Goal: Information Seeking & Learning: Learn about a topic

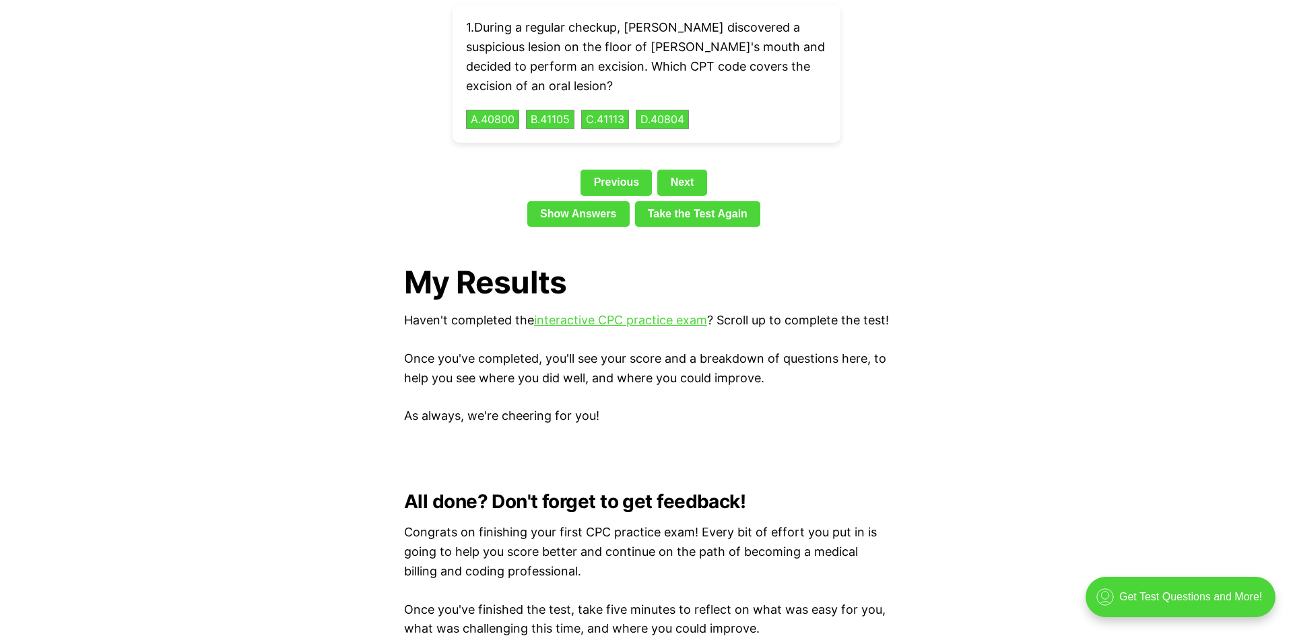
click at [854, 205] on div "Show Answers Take the Test Again" at bounding box center [646, 216] width 485 height 31
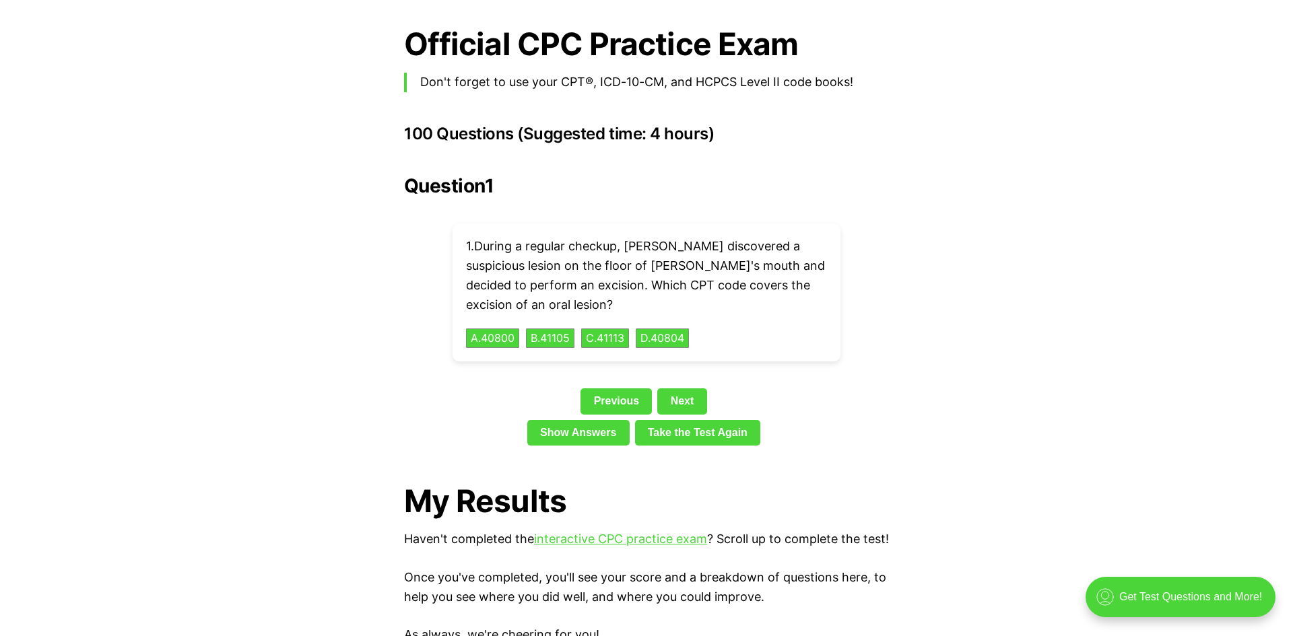
scroll to position [2937, 0]
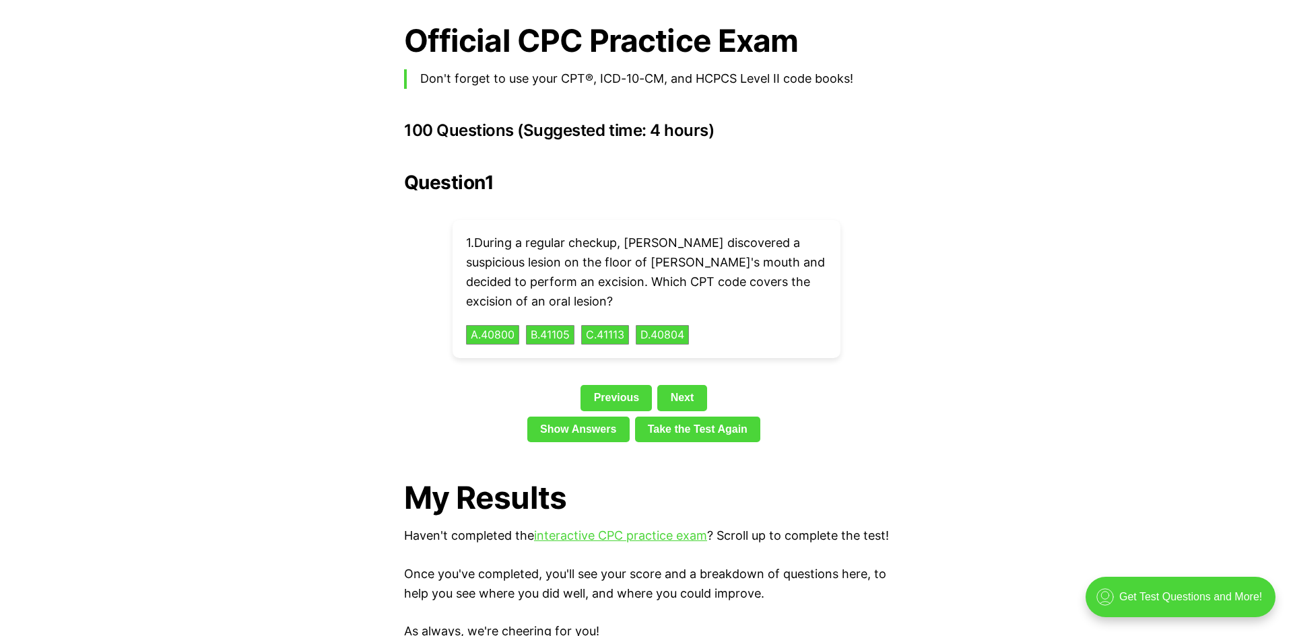
click at [854, 205] on div "Question 1 1 . During a regular checkup, [PERSON_NAME] discovered a suspicious …" at bounding box center [646, 310] width 485 height 276
click at [606, 325] on button "C . 41113" at bounding box center [605, 335] width 51 height 21
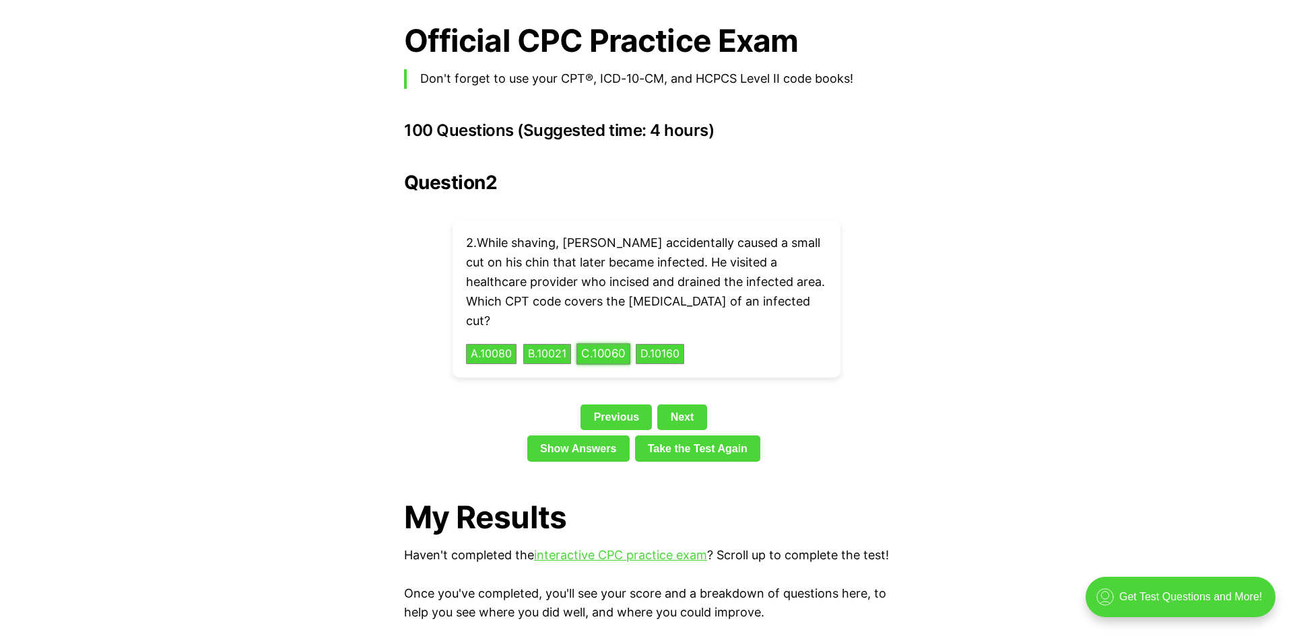
click at [620, 344] on button "C . 10060" at bounding box center [604, 354] width 54 height 21
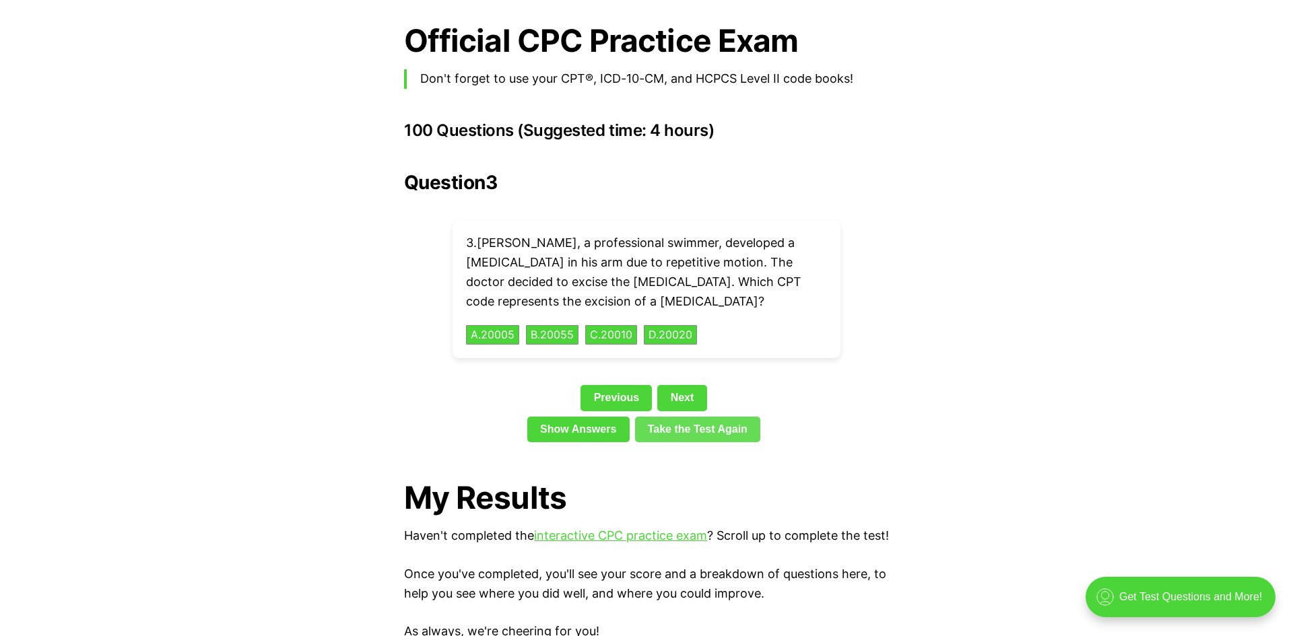
click at [675, 417] on link "Take the Test Again" at bounding box center [698, 430] width 126 height 26
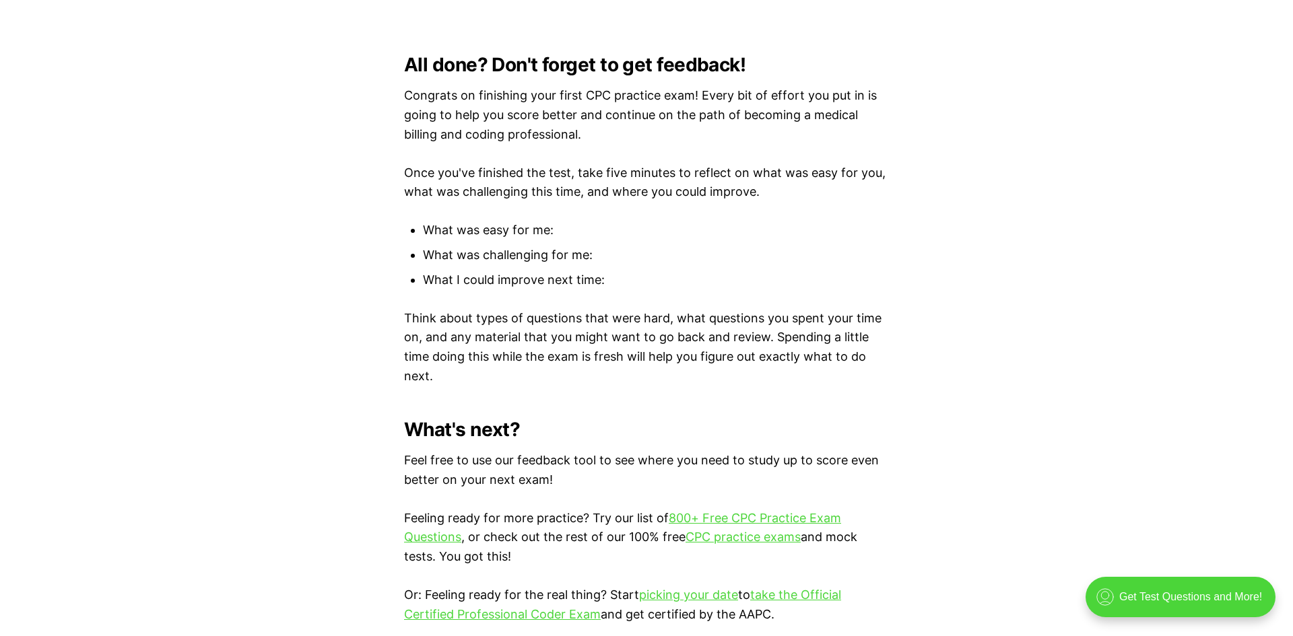
scroll to position [2937, 0]
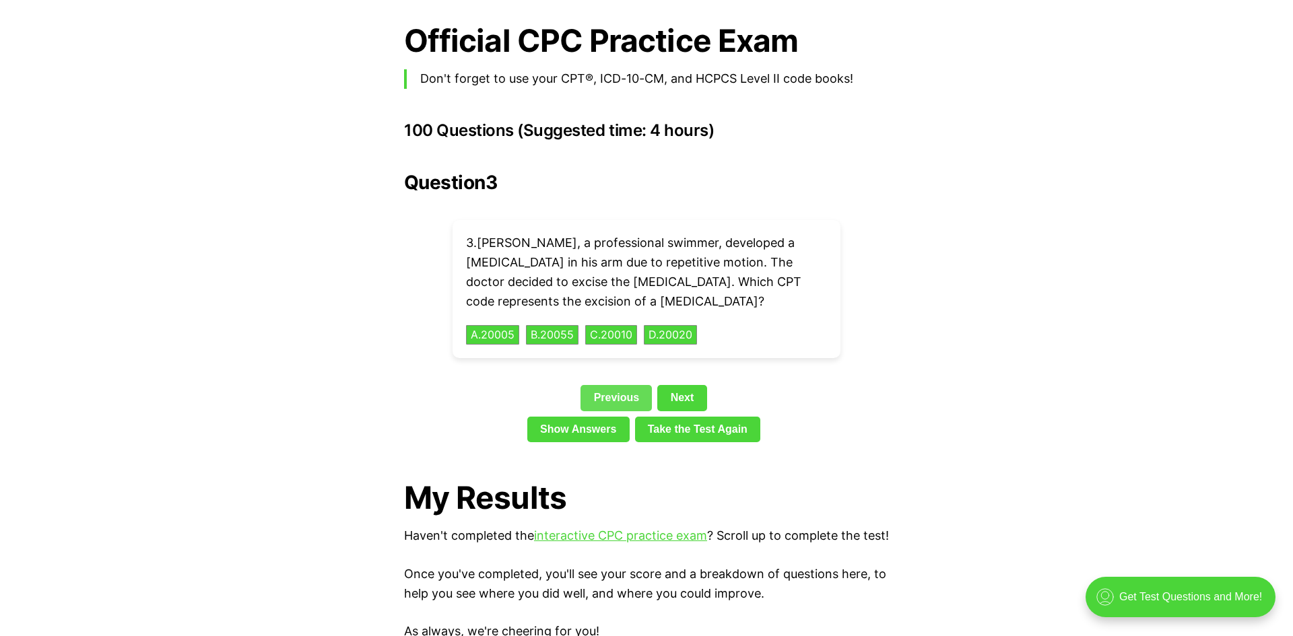
click at [614, 385] on link "Previous" at bounding box center [616, 398] width 71 height 26
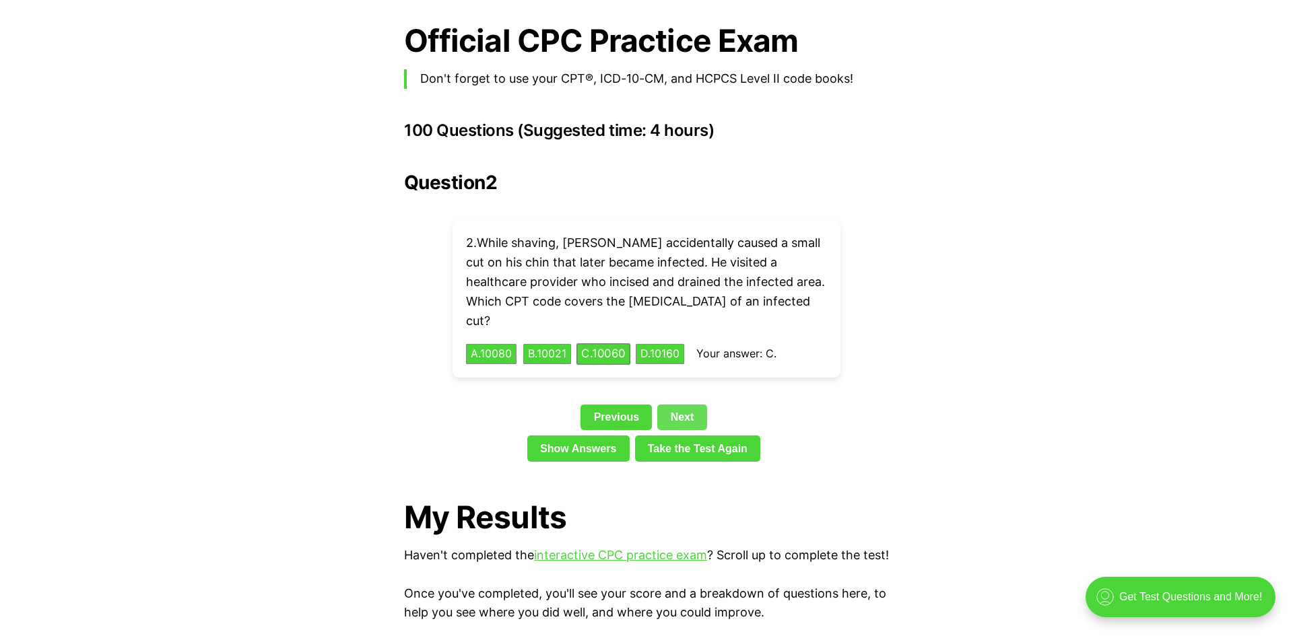
click at [684, 405] on link "Next" at bounding box center [681, 418] width 49 height 26
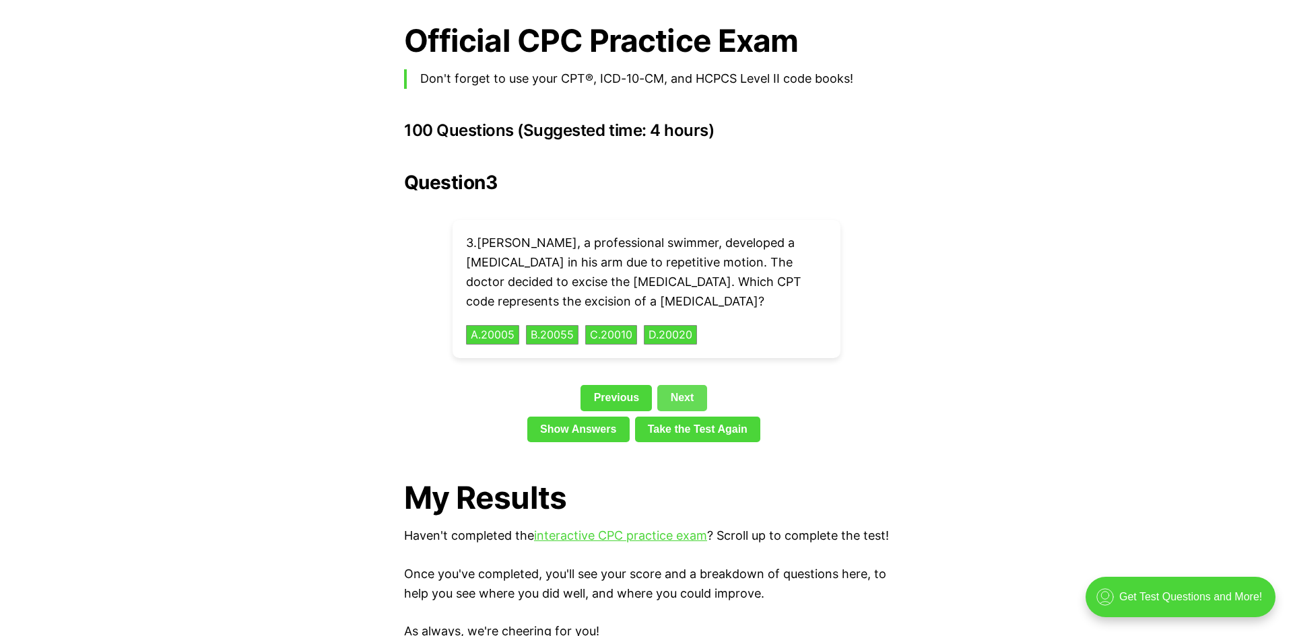
click at [684, 385] on div "Previous Next" at bounding box center [646, 400] width 485 height 31
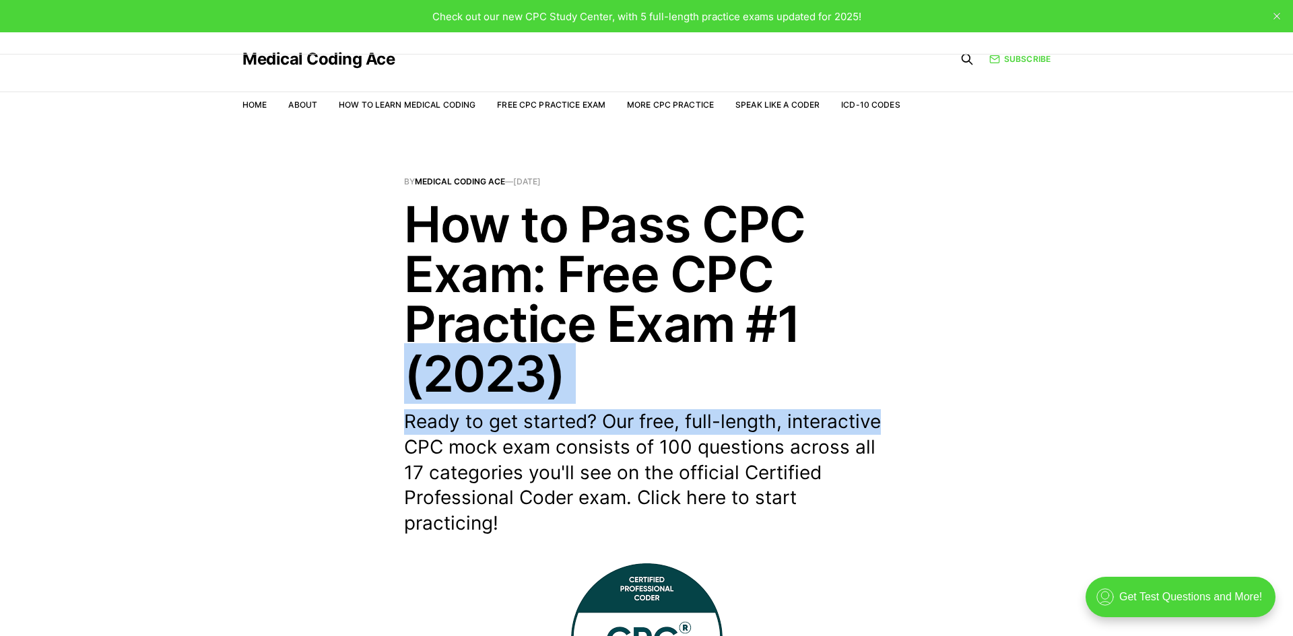
drag, startPoint x: 1070, startPoint y: 333, endPoint x: 1002, endPoint y: 410, distance: 103.0
click at [1002, 410] on header "By Medical Coding Ace — Sep 10, 2023 How to Pass CPC Exam: Free CPC Practice Ex…" at bounding box center [646, 357] width 1293 height 359
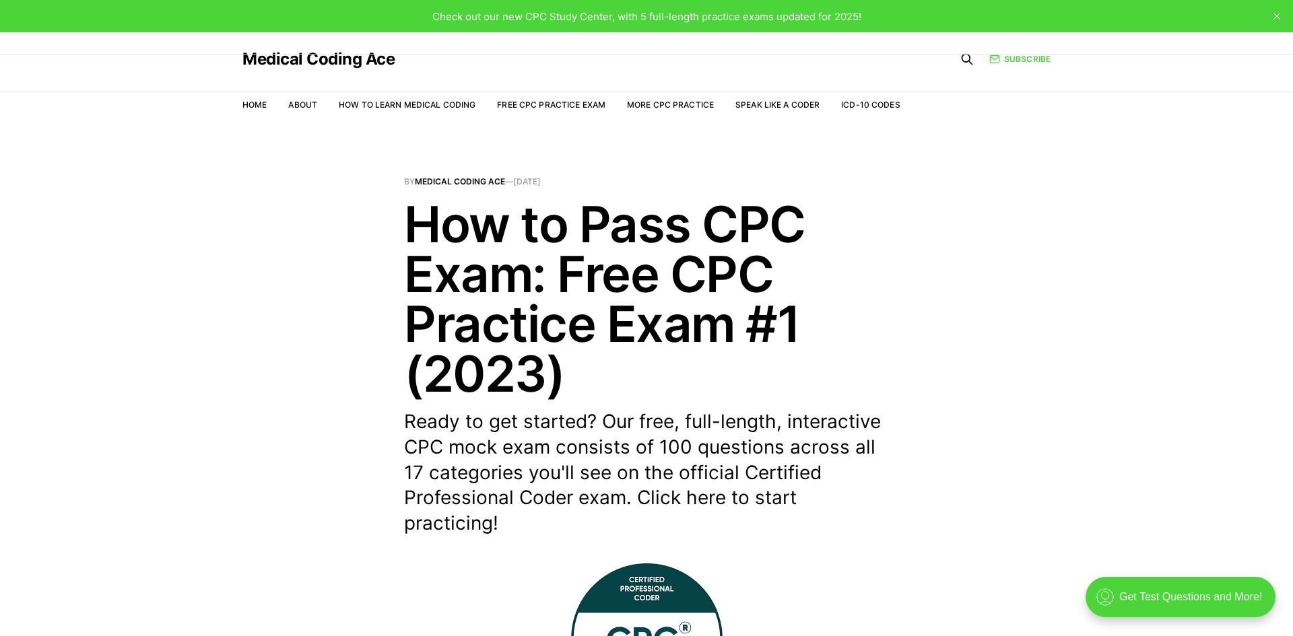
click at [939, 461] on header "By Medical Coding Ace — Sep 10, 2023 How to Pass CPC Exam: Free CPC Practice Ex…" at bounding box center [646, 357] width 1293 height 359
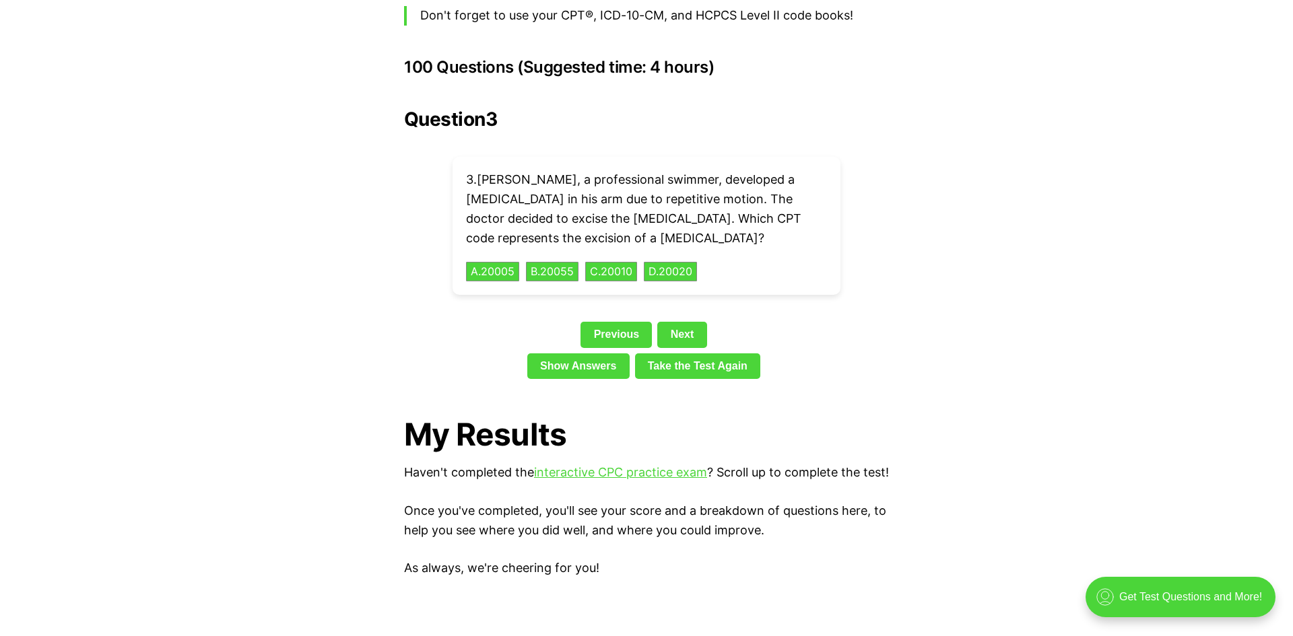
scroll to position [2995, 0]
